Goal: Task Accomplishment & Management: Use online tool/utility

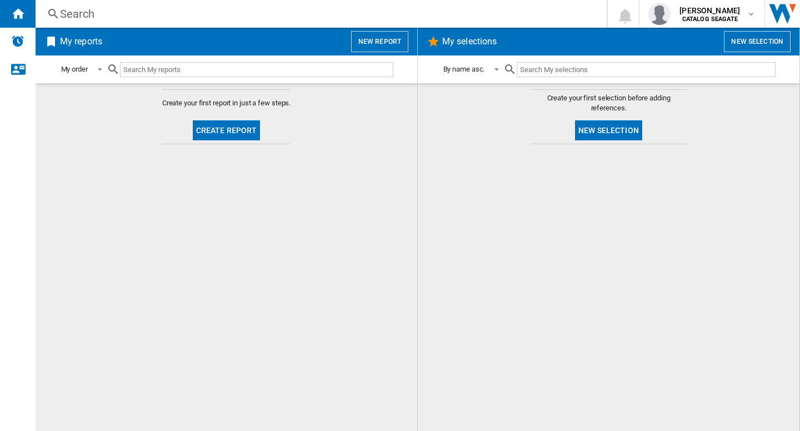
click at [279, 21] on div "Search" at bounding box center [319, 14] width 518 height 16
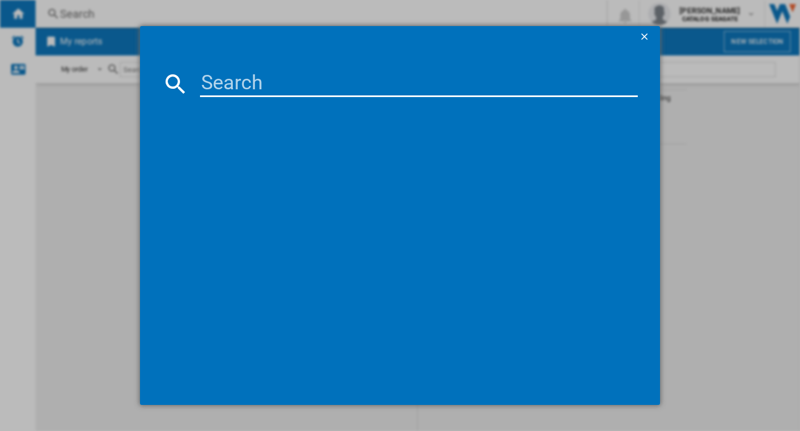
click at [274, 76] on input at bounding box center [419, 84] width 438 height 27
type input "western"
click at [648, 36] on ng-md-icon "getI18NText('BUTTONS.CLOSE_DIALOG')" at bounding box center [645, 37] width 13 height 13
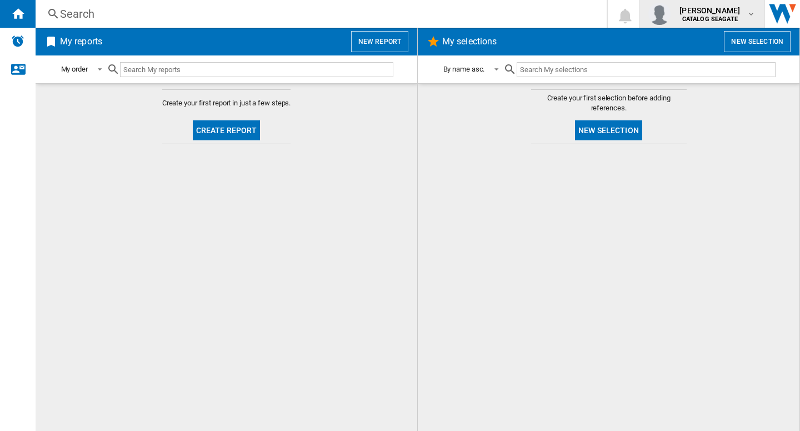
click at [717, 6] on span "daniel jonsson" at bounding box center [709, 10] width 61 height 11
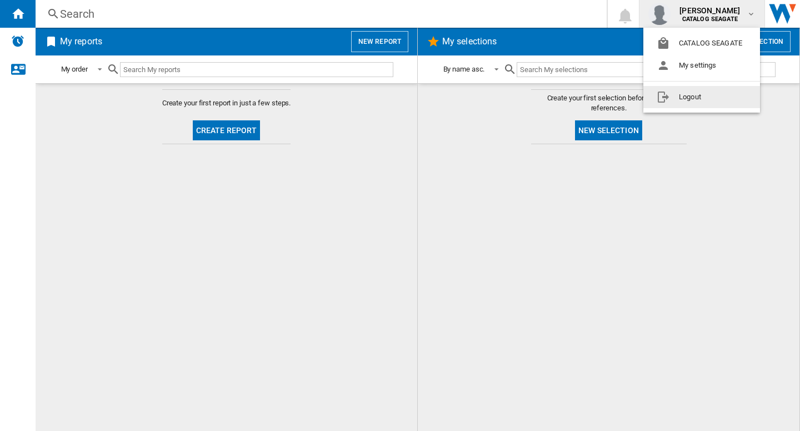
click at [691, 96] on button "Logout" at bounding box center [701, 97] width 117 height 22
